Goal: Obtain resource: Obtain resource

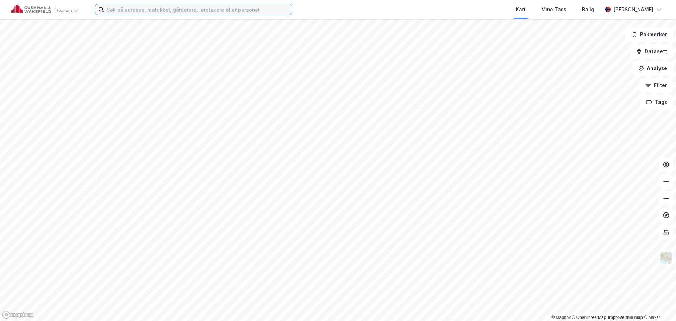
click at [135, 11] on input at bounding box center [198, 9] width 188 height 11
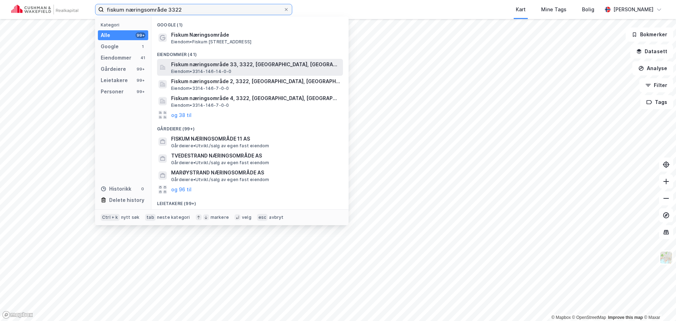
type input "fiskum næringsområde 3322"
click at [290, 66] on span "Fiskum næringsområde 33, 3322, FISKUM, ØVRE EIKER" at bounding box center [255, 64] width 169 height 8
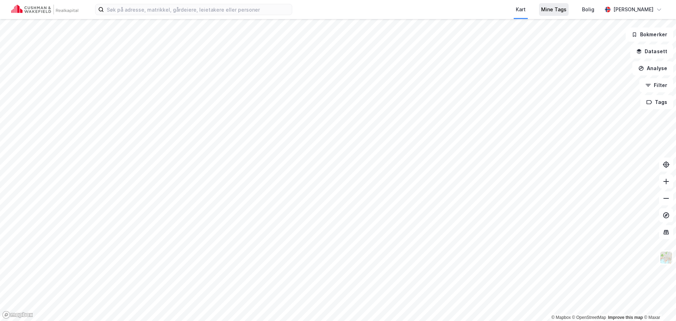
click at [559, 8] on div "Mine Tags" at bounding box center [553, 9] width 25 height 8
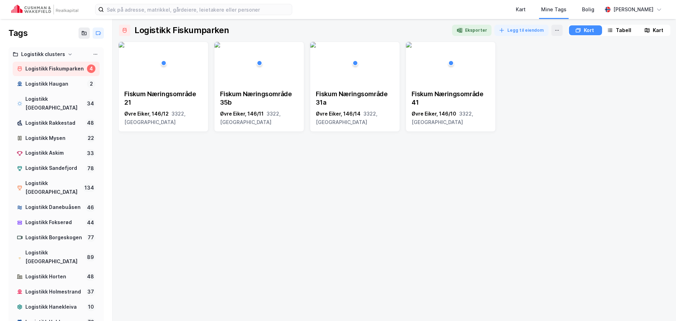
click at [68, 54] on icon at bounding box center [70, 54] width 4 height 4
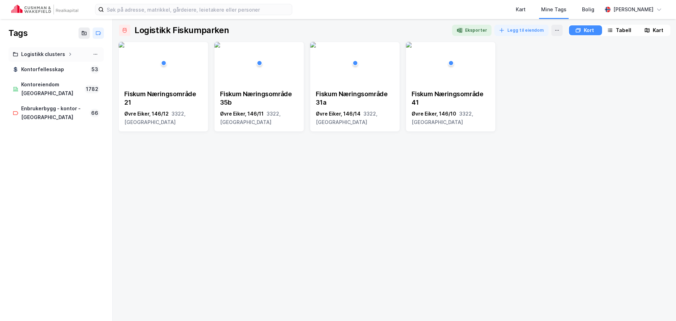
click at [68, 55] on icon at bounding box center [70, 54] width 4 height 4
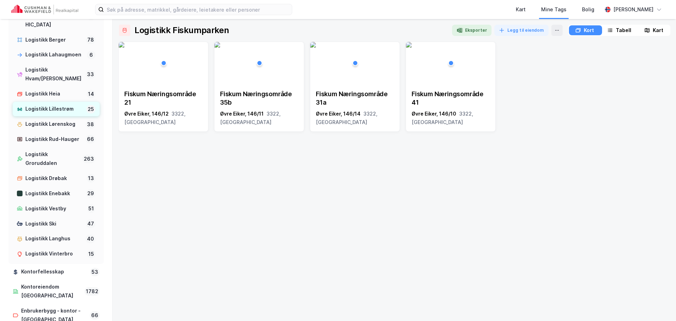
scroll to position [659, 0]
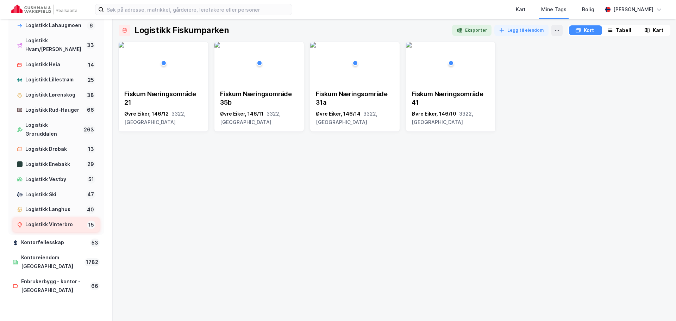
click at [59, 229] on div "Logistikk Vinterbro" at bounding box center [54, 224] width 59 height 9
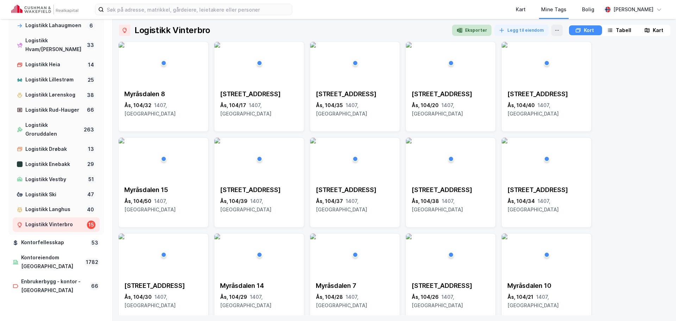
click at [477, 30] on button "Eksporter" at bounding box center [471, 30] width 39 height 11
click at [411, 48] on img at bounding box center [409, 45] width 6 height 6
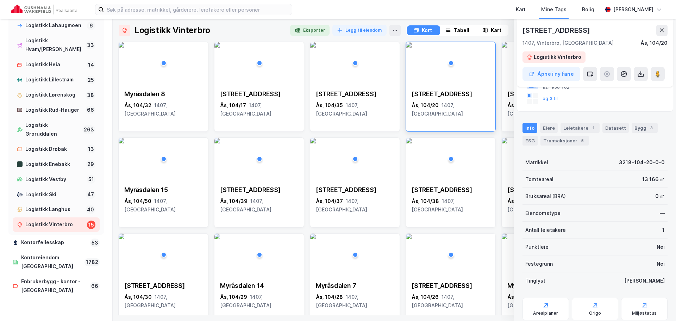
scroll to position [106, 0]
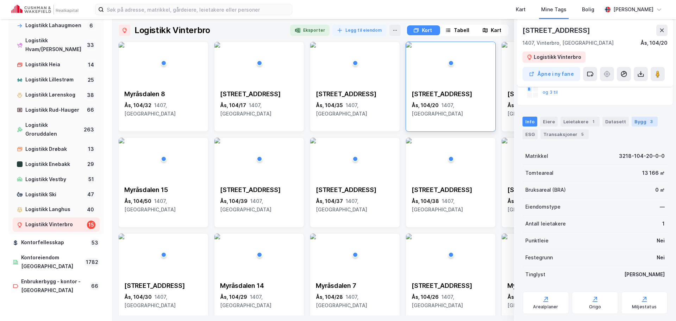
click at [637, 119] on div "Bygg 3" at bounding box center [644, 121] width 26 height 10
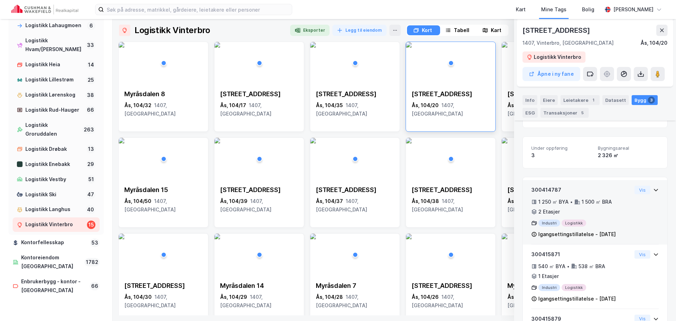
scroll to position [141, 0]
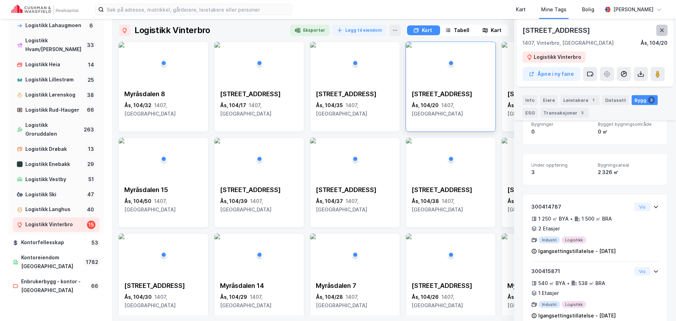
click at [656, 30] on button at bounding box center [661, 30] width 11 height 11
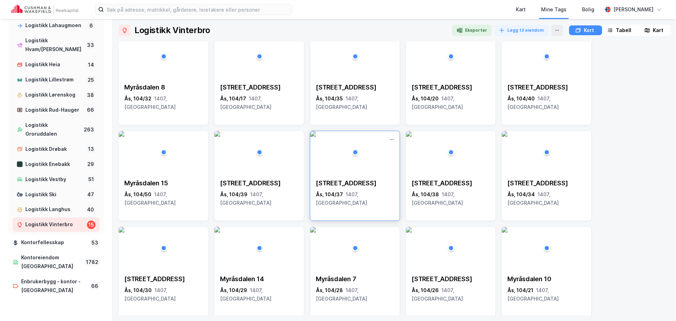
scroll to position [8, 0]
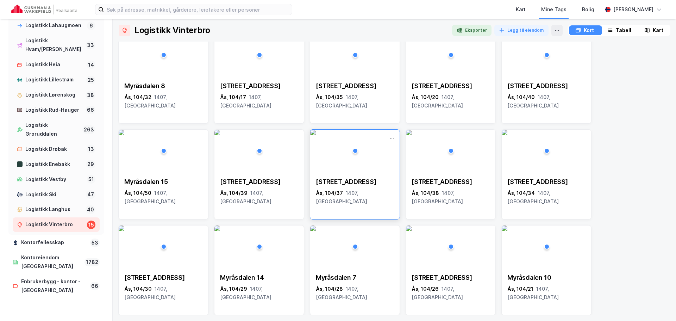
click at [316, 135] on img at bounding box center [313, 133] width 6 height 6
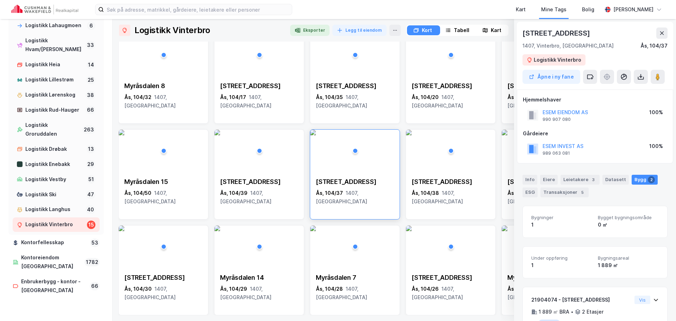
click at [663, 33] on icon at bounding box center [662, 33] width 6 height 6
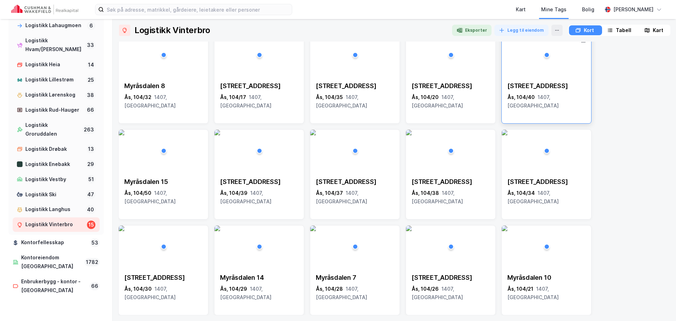
click at [507, 39] on img at bounding box center [504, 37] width 6 height 6
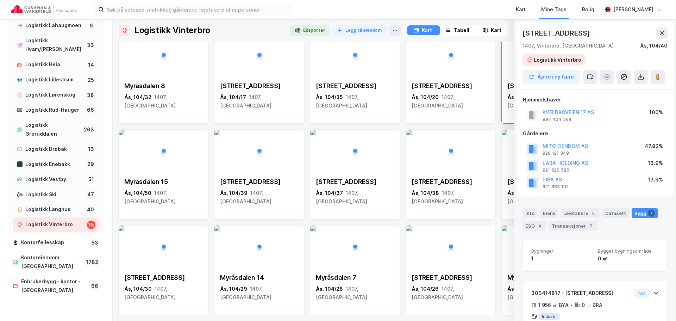
scroll to position [36, 0]
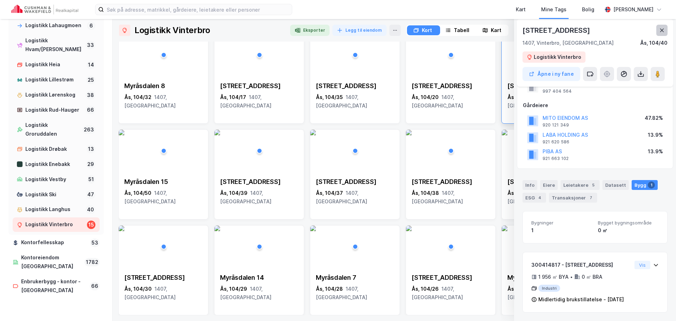
click at [660, 29] on icon at bounding box center [662, 30] width 6 height 6
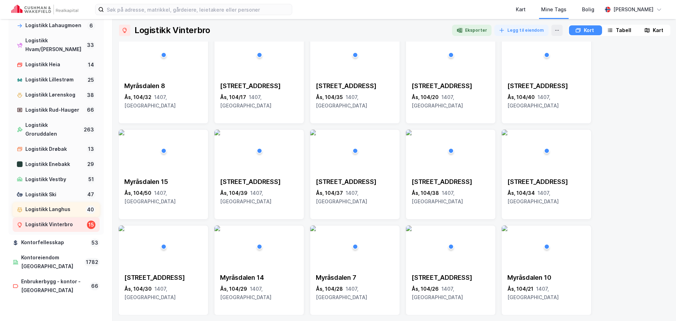
click at [58, 214] on div "Logistikk Langhus" at bounding box center [53, 209] width 57 height 9
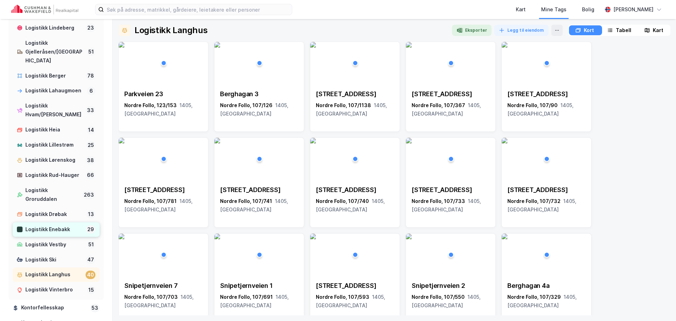
scroll to position [659, 0]
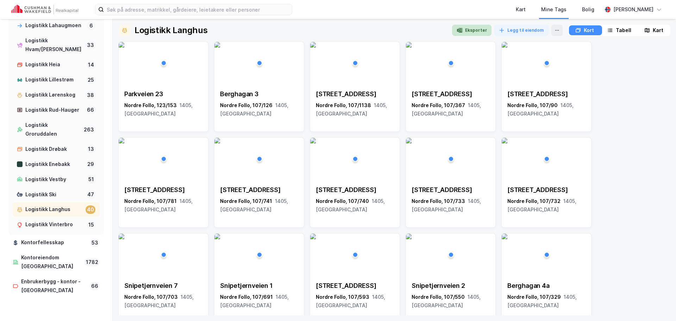
click at [484, 31] on button "Eksporter" at bounding box center [471, 30] width 39 height 11
click at [61, 199] on div "Logistikk Ski" at bounding box center [54, 194] width 58 height 9
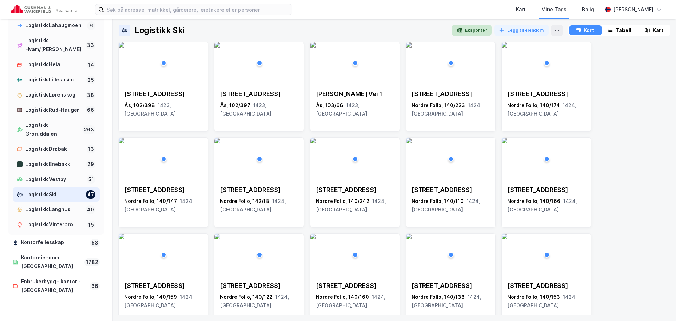
click at [462, 32] on icon "button" at bounding box center [461, 30] width 4 height 5
click at [481, 29] on button "Eksporter" at bounding box center [471, 30] width 39 height 11
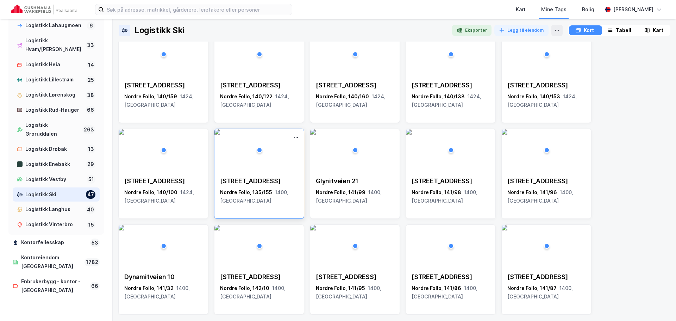
scroll to position [211, 0]
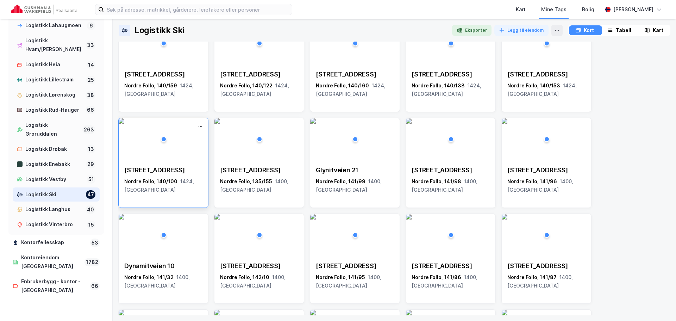
click at [124, 124] on img at bounding box center [122, 121] width 6 height 6
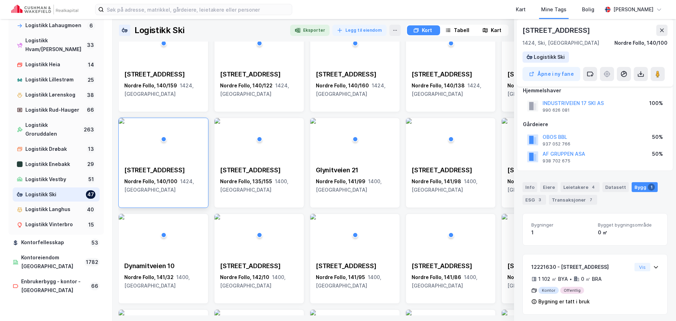
scroll to position [11, 0]
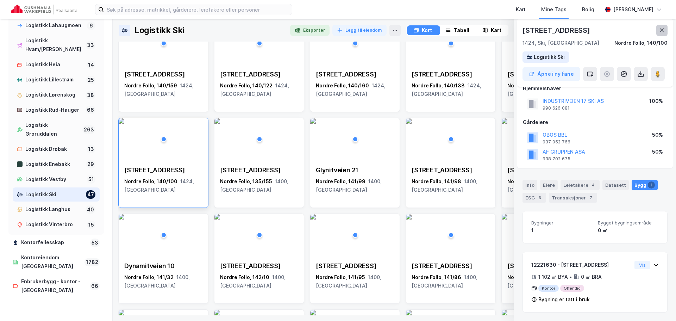
click at [664, 31] on icon at bounding box center [662, 30] width 6 height 6
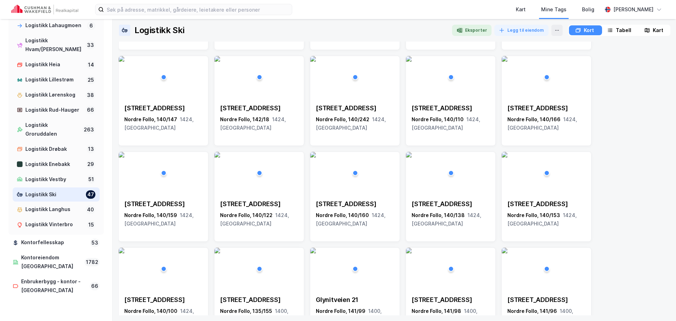
scroll to position [70, 0]
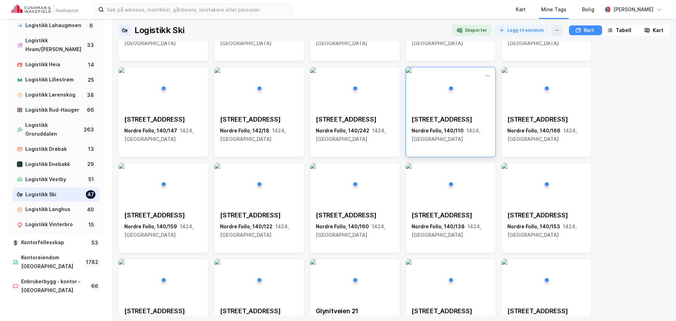
click at [467, 119] on div "[STREET_ADDRESS]" at bounding box center [450, 119] width 78 height 8
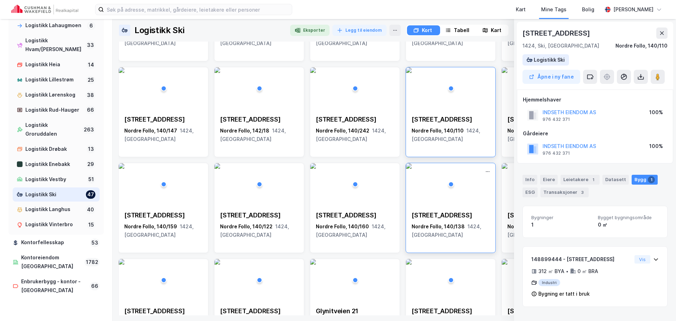
click at [411, 169] on img at bounding box center [409, 166] width 6 height 6
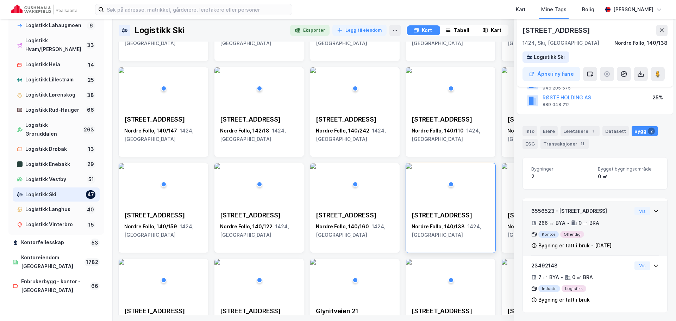
scroll to position [82, 0]
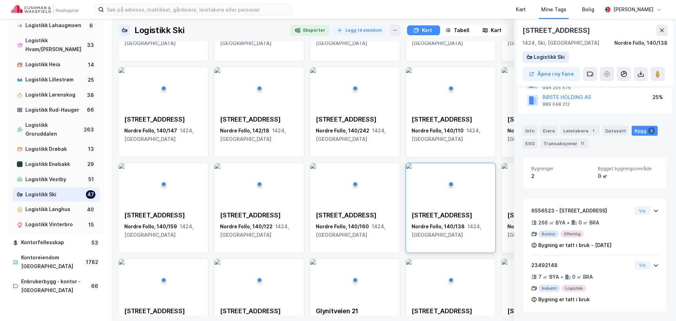
click at [661, 28] on icon at bounding box center [662, 30] width 6 height 6
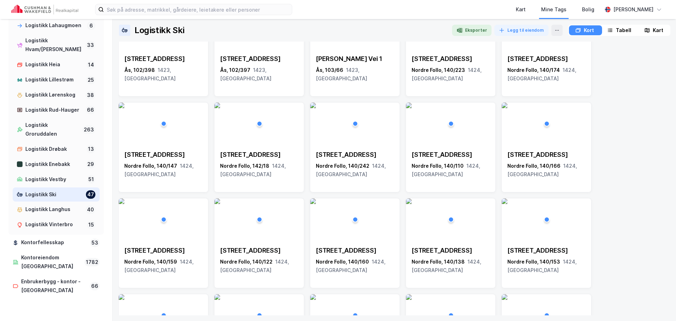
scroll to position [0, 0]
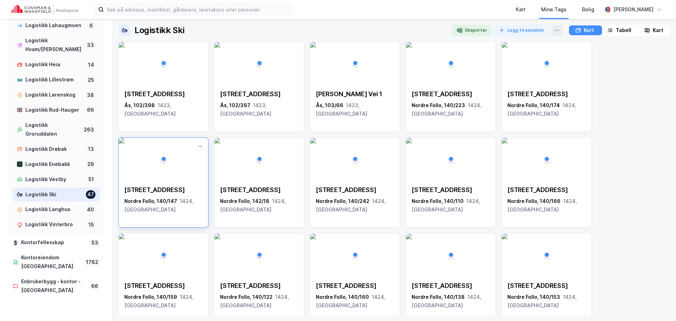
click at [124, 143] on img at bounding box center [122, 141] width 6 height 6
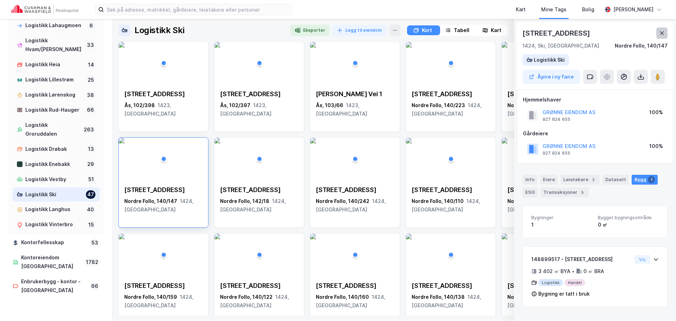
click at [664, 32] on icon at bounding box center [662, 33] width 6 height 6
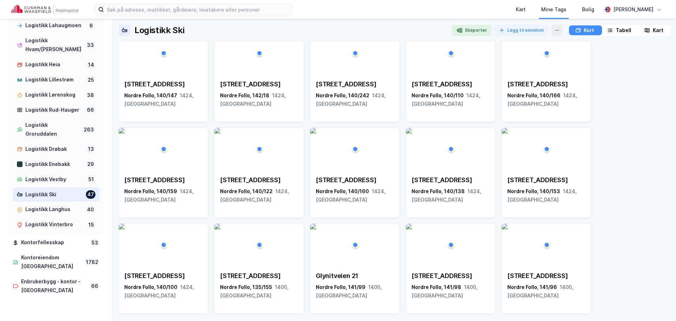
scroll to position [141, 0]
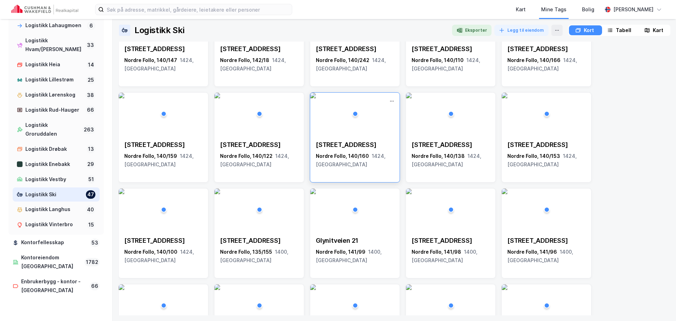
click at [371, 146] on div "[STREET_ADDRESS]" at bounding box center [355, 144] width 78 height 8
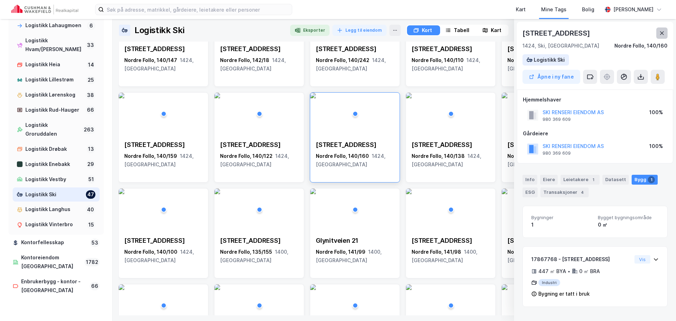
click at [664, 35] on icon at bounding box center [662, 33] width 6 height 6
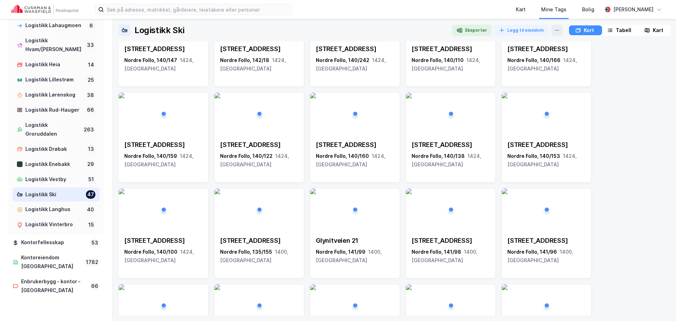
scroll to position [70, 0]
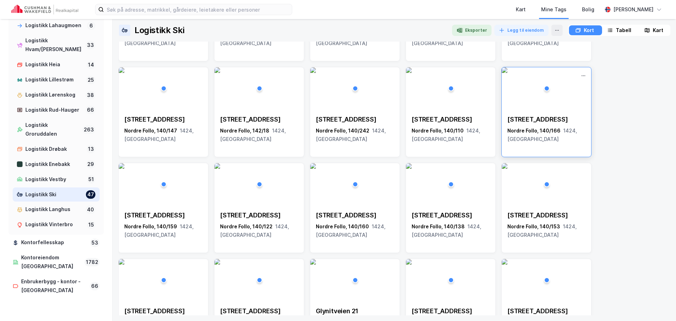
click at [558, 111] on div "[STREET_ADDRESS]" at bounding box center [545, 128] width 89 height 39
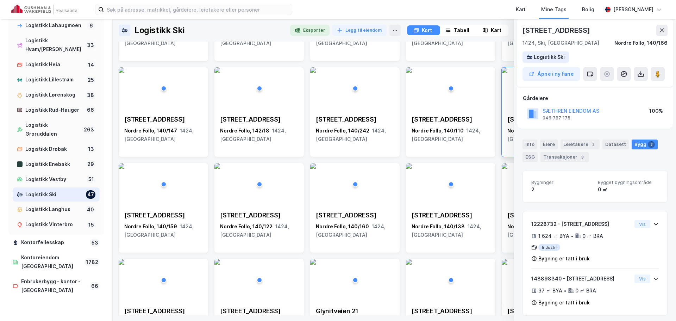
scroll to position [38, 0]
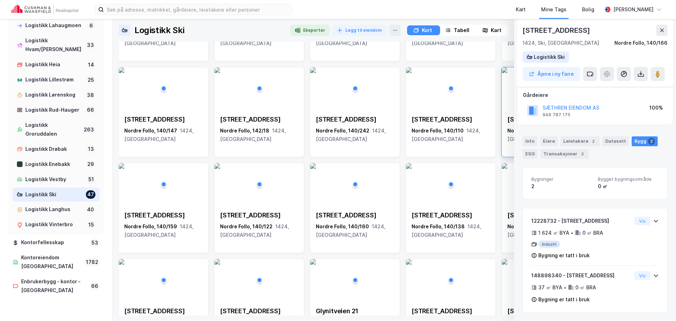
drag, startPoint x: 664, startPoint y: 32, endPoint x: 663, endPoint y: 38, distance: 6.4
click at [664, 31] on icon at bounding box center [662, 30] width 6 height 6
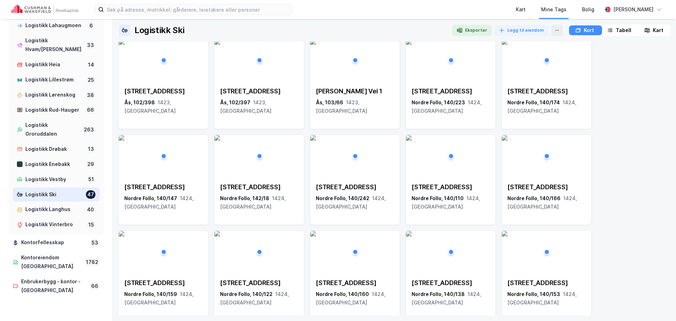
scroll to position [0, 0]
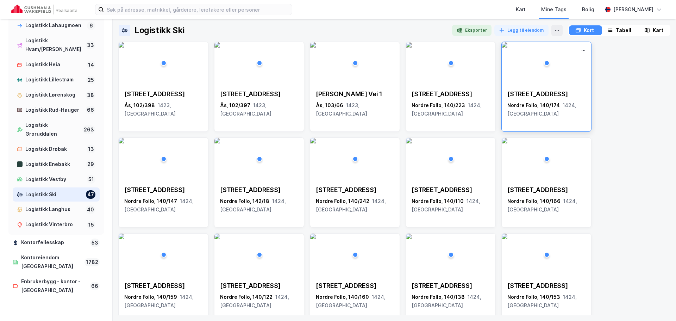
click at [507, 48] on img at bounding box center [504, 45] width 6 height 6
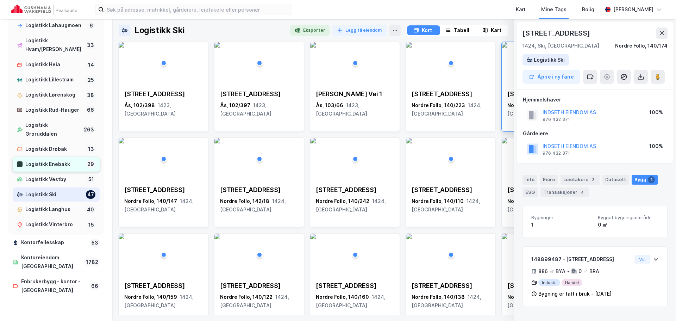
click at [51, 169] on div "Logistikk Enebakk" at bounding box center [54, 164] width 58 height 9
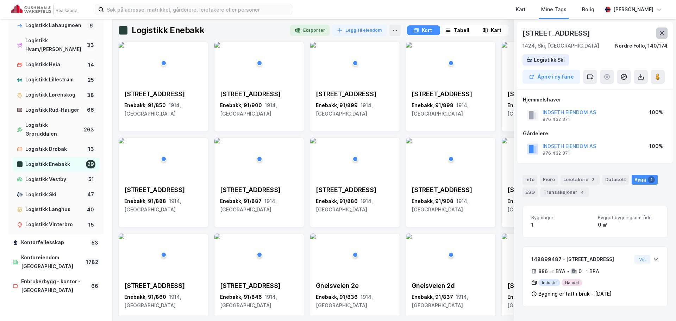
click at [662, 35] on icon at bounding box center [662, 33] width 6 height 6
